Goal: Task Accomplishment & Management: Use online tool/utility

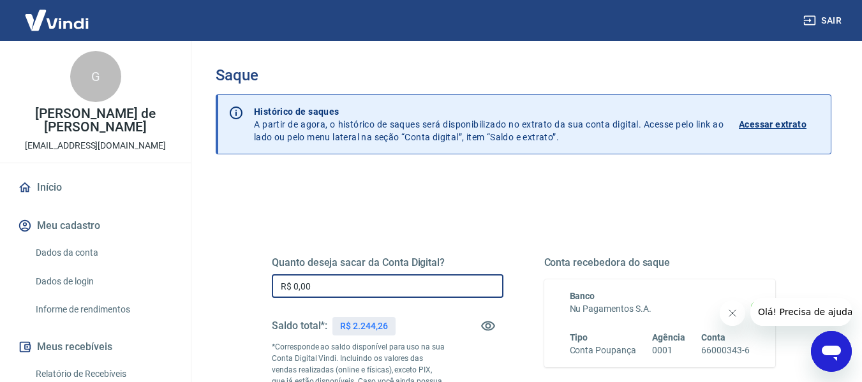
click at [342, 285] on input "R$ 0,00" at bounding box center [388, 286] width 232 height 24
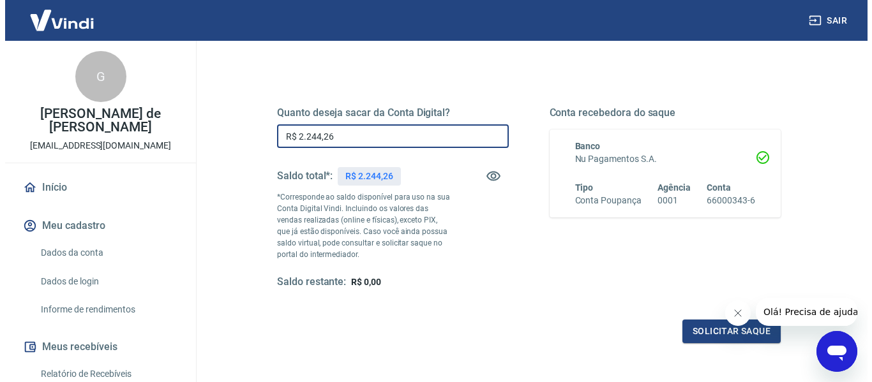
scroll to position [192, 0]
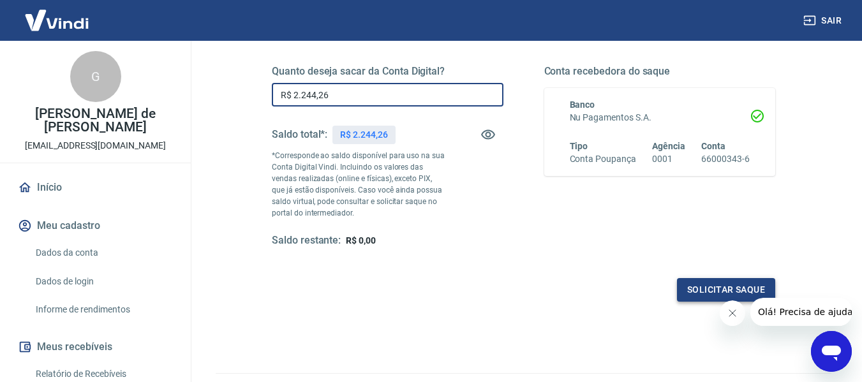
type input "R$ 2.244,26"
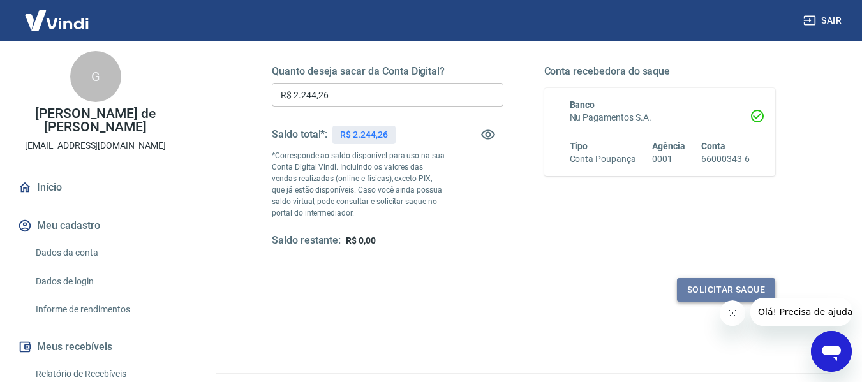
click at [739, 288] on button "Solicitar saque" at bounding box center [726, 290] width 98 height 24
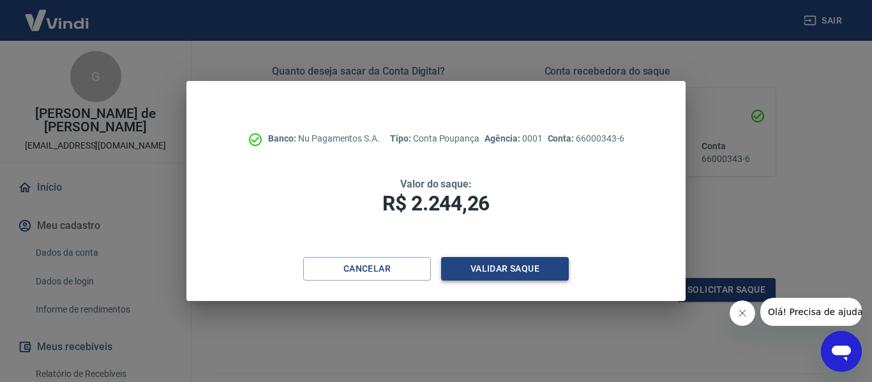
click at [523, 272] on button "Validar saque" at bounding box center [505, 269] width 128 height 24
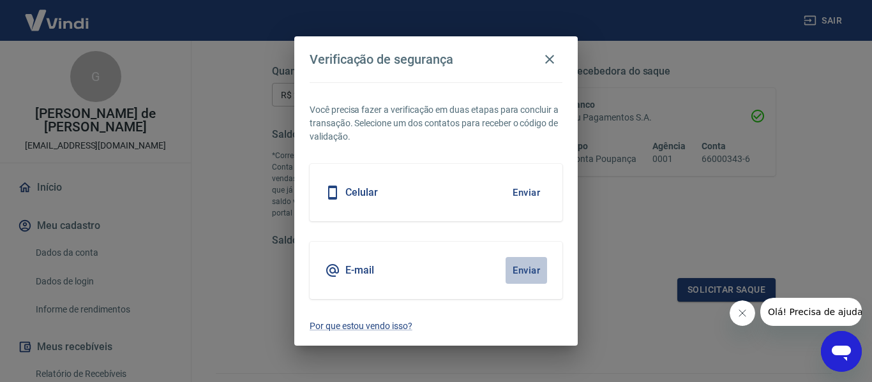
click at [529, 273] on button "Enviar" at bounding box center [526, 270] width 41 height 27
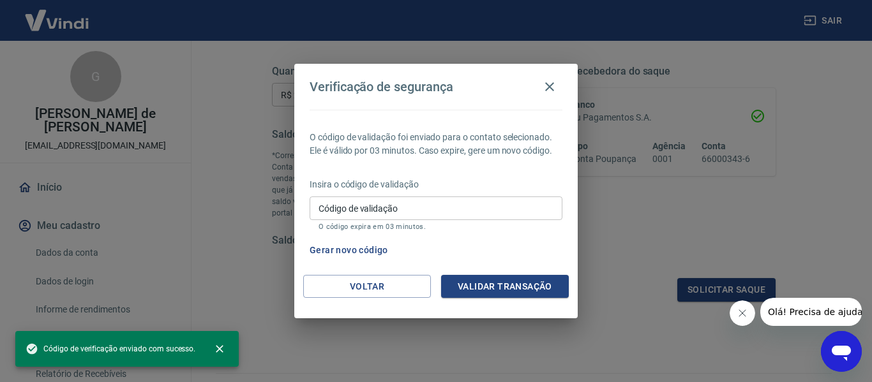
click at [491, 206] on input "Código de validação" at bounding box center [436, 209] width 253 height 24
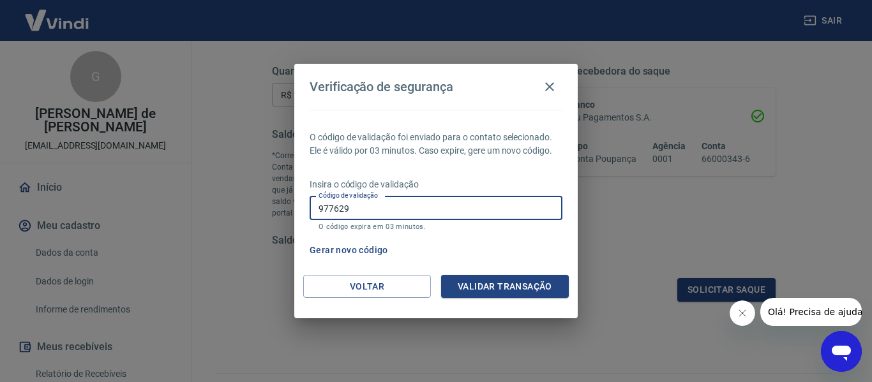
type input "977629"
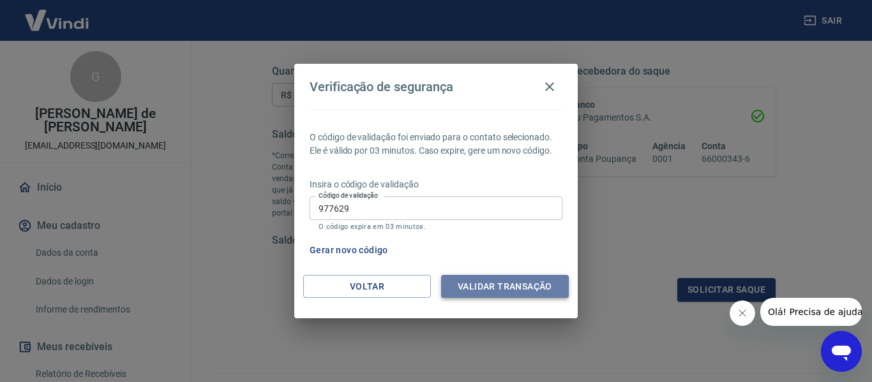
click at [503, 289] on button "Validar transação" at bounding box center [505, 287] width 128 height 24
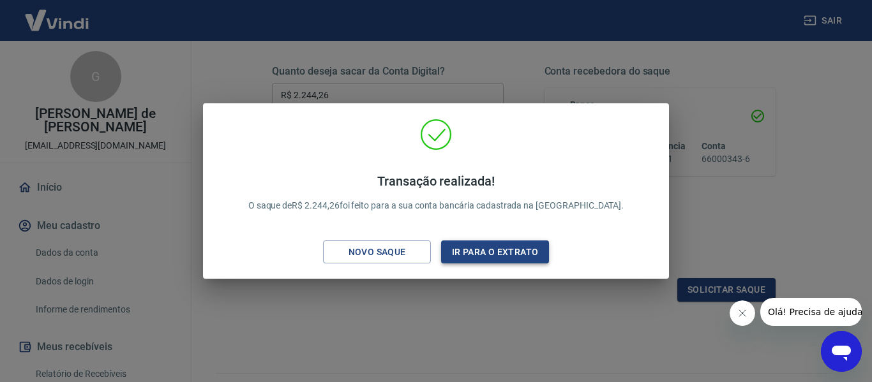
click at [490, 257] on button "Ir para o extrato" at bounding box center [495, 253] width 108 height 24
